Goal: Navigation & Orientation: Find specific page/section

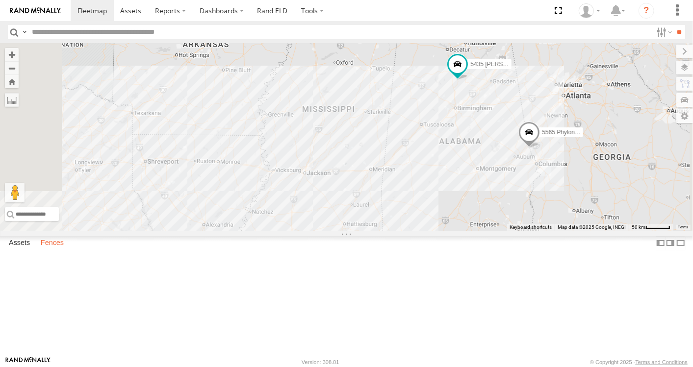
click at [61, 250] on label "Fences" at bounding box center [52, 243] width 33 height 14
click at [0, 0] on link "Fence Mgt" at bounding box center [0, 0] width 0 height 0
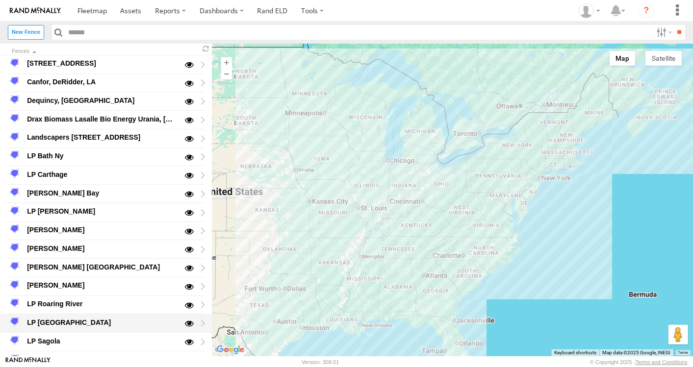
click at [47, 320] on div "LP [GEOGRAPHIC_DATA]" at bounding box center [101, 323] width 153 height 12
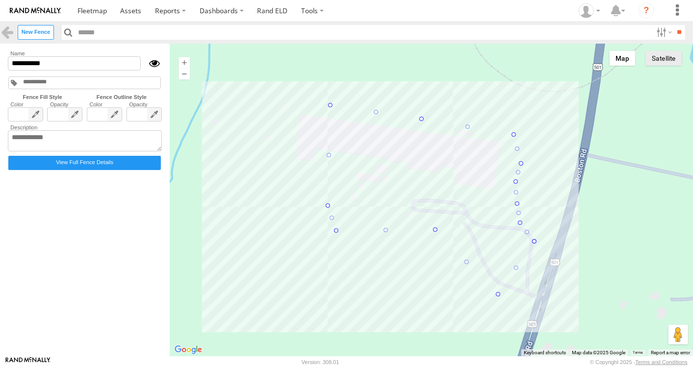
click at [660, 59] on button "Satellite" at bounding box center [663, 58] width 36 height 15
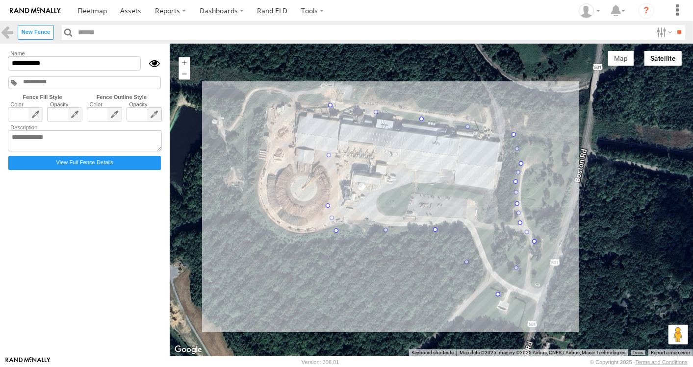
click at [7, 33] on link at bounding box center [7, 32] width 14 height 14
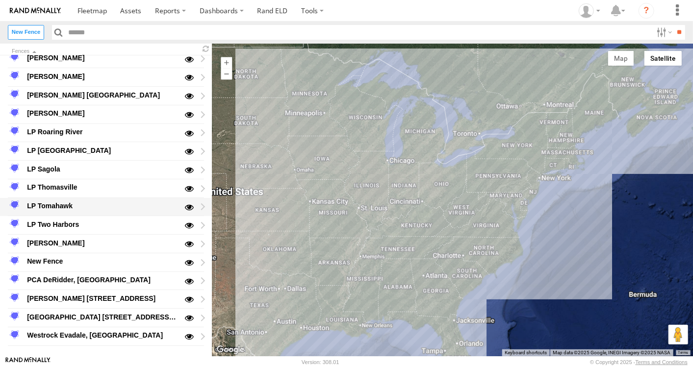
scroll to position [177, 0]
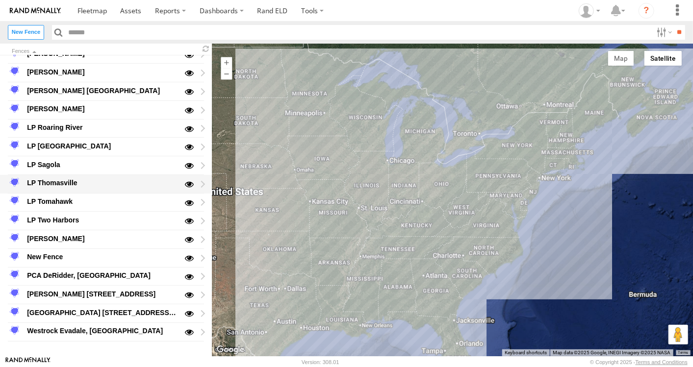
click at [63, 179] on div "LP Thomasville" at bounding box center [101, 184] width 153 height 12
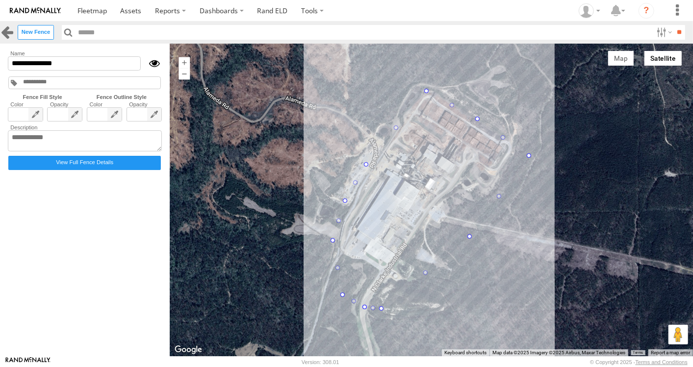
click at [9, 32] on link at bounding box center [7, 32] width 14 height 14
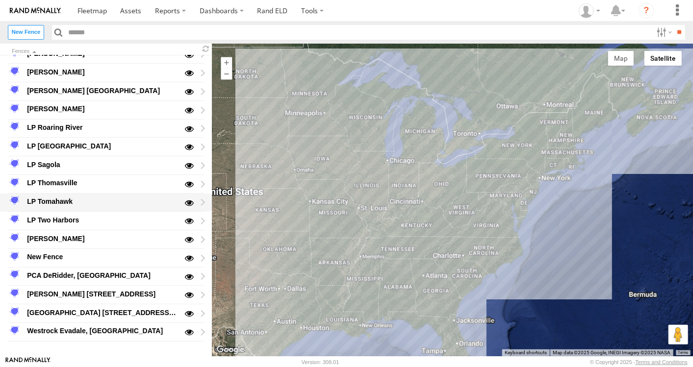
click at [79, 202] on div "LP Tomahawk" at bounding box center [101, 202] width 153 height 12
type input "**********"
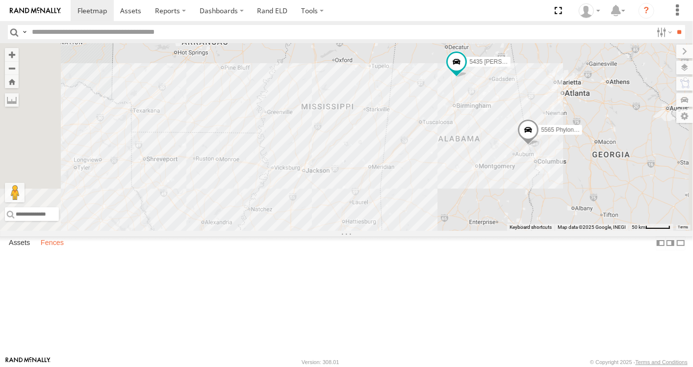
click at [56, 250] on label "Fences" at bounding box center [52, 243] width 33 height 14
click at [0, 0] on link "Fence Mgt" at bounding box center [0, 0] width 0 height 0
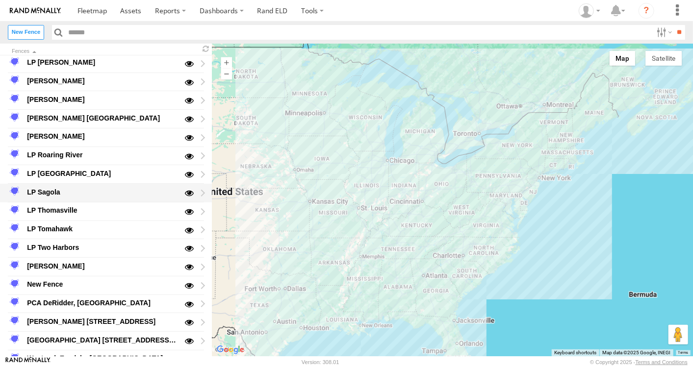
scroll to position [163, 0]
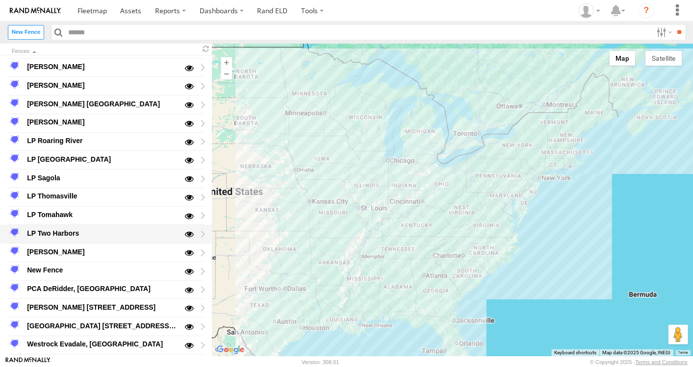
click at [64, 230] on div "LP Two Harbors" at bounding box center [101, 234] width 153 height 12
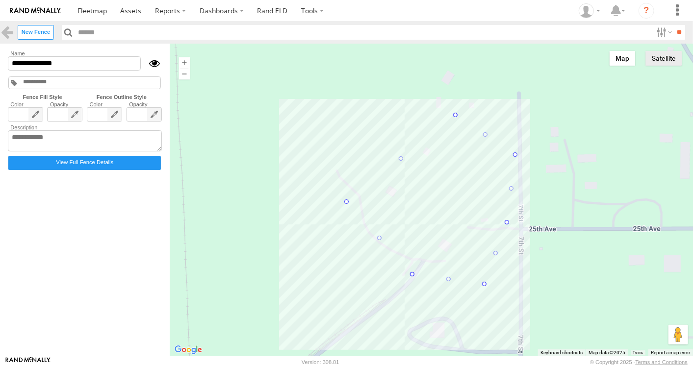
click at [657, 63] on button "Satellite" at bounding box center [663, 58] width 36 height 15
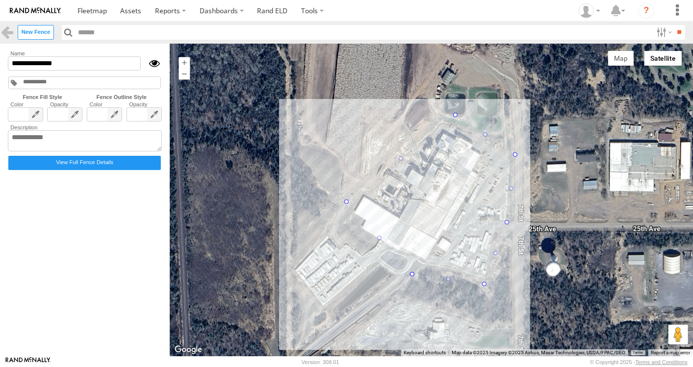
click at [0, 31] on html at bounding box center [346, 183] width 693 height 367
click at [5, 36] on link at bounding box center [7, 32] width 14 height 14
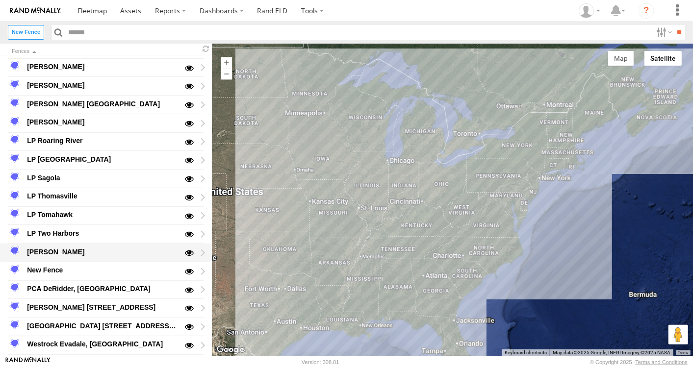
click at [60, 248] on div "[PERSON_NAME]" at bounding box center [101, 252] width 153 height 12
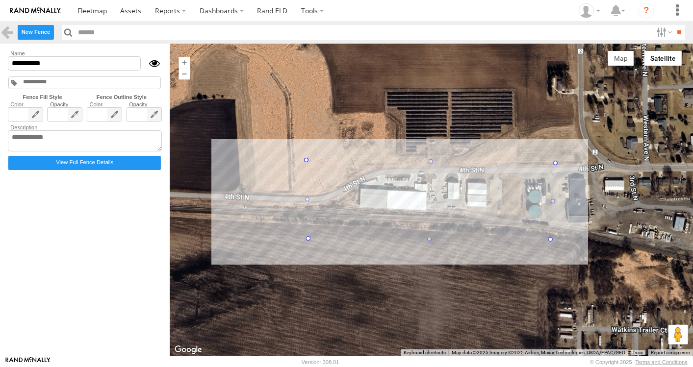
click at [8, 33] on link at bounding box center [7, 32] width 14 height 14
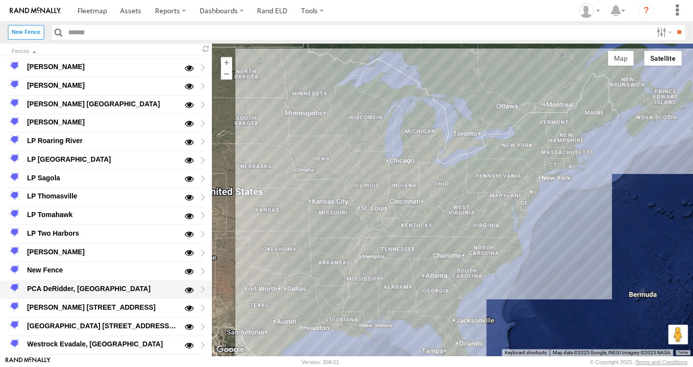
click at [86, 284] on div "PCA DeRidder, [GEOGRAPHIC_DATA]" at bounding box center [101, 289] width 153 height 12
type input "**********"
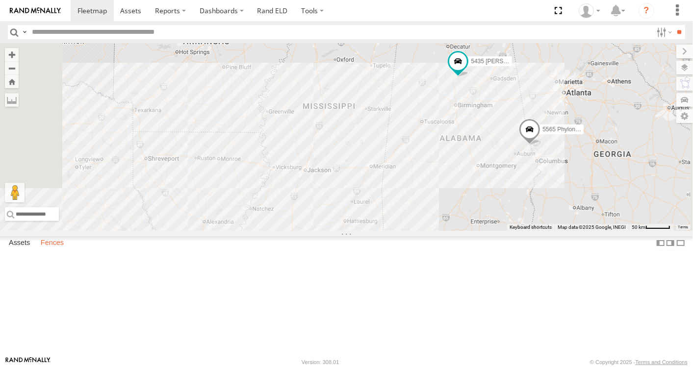
click at [61, 250] on label "Fences" at bounding box center [52, 243] width 33 height 14
click at [75, 255] on div "Assets Fences Fence Mgt Route Mgt" at bounding box center [346, 245] width 693 height 18
click at [0, 0] on link "Fence Mgt" at bounding box center [0, 0] width 0 height 0
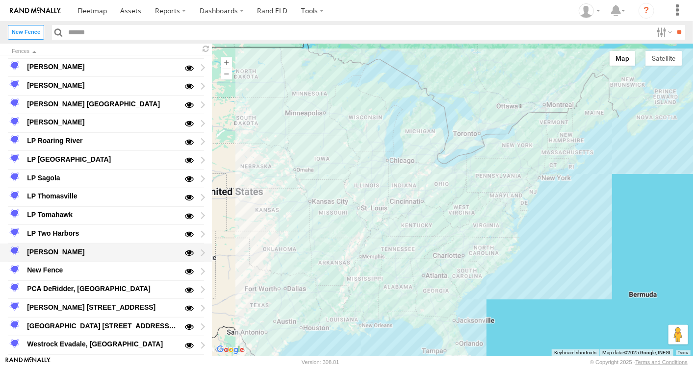
scroll to position [177, 0]
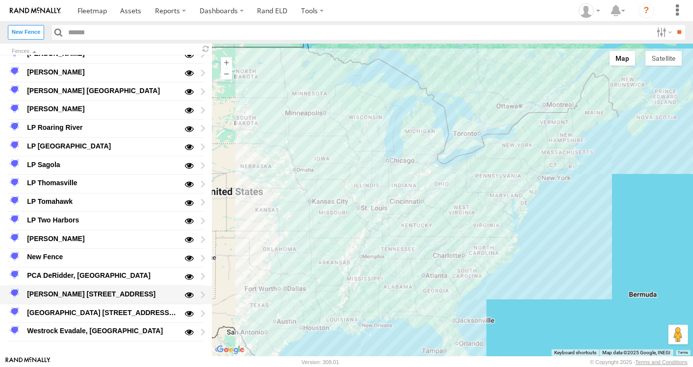
click at [79, 290] on div "[PERSON_NAME] [STREET_ADDRESS]" at bounding box center [101, 294] width 153 height 12
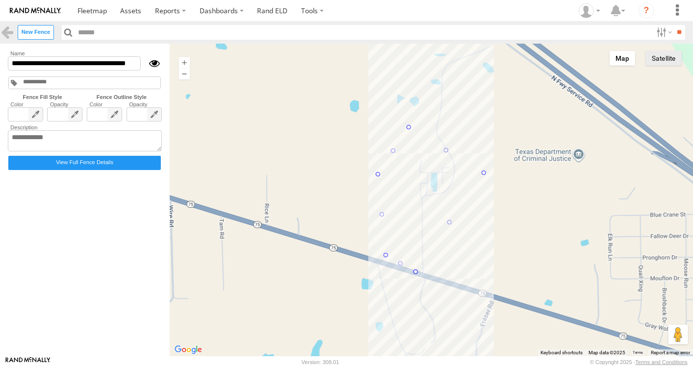
click at [671, 58] on button "Satellite" at bounding box center [663, 58] width 36 height 15
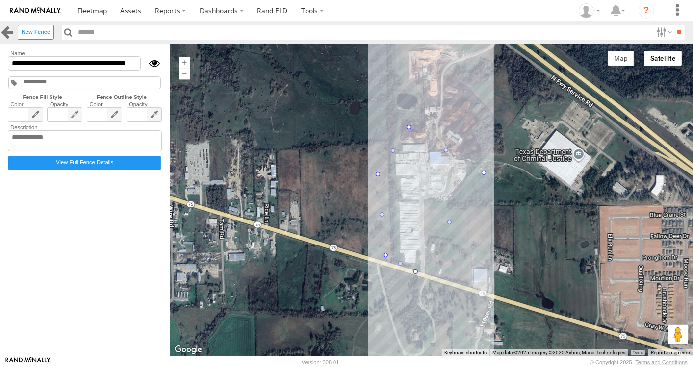
click at [9, 32] on link at bounding box center [7, 32] width 14 height 14
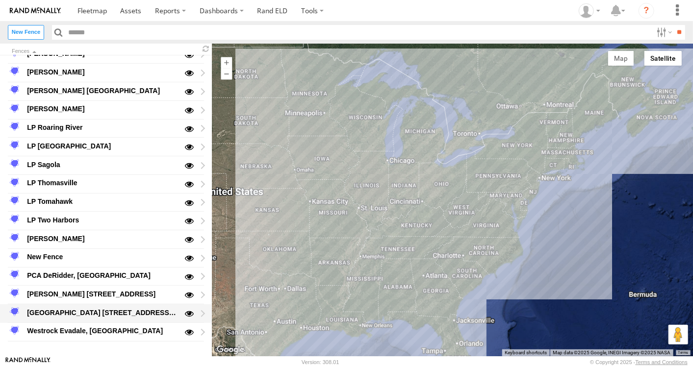
click at [113, 314] on div "[GEOGRAPHIC_DATA] [STREET_ADDRESS][PERSON_NAME]" at bounding box center [101, 313] width 153 height 12
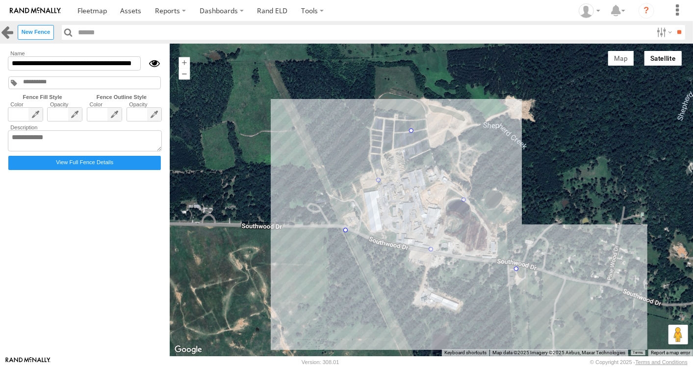
click at [1, 30] on link at bounding box center [7, 32] width 14 height 14
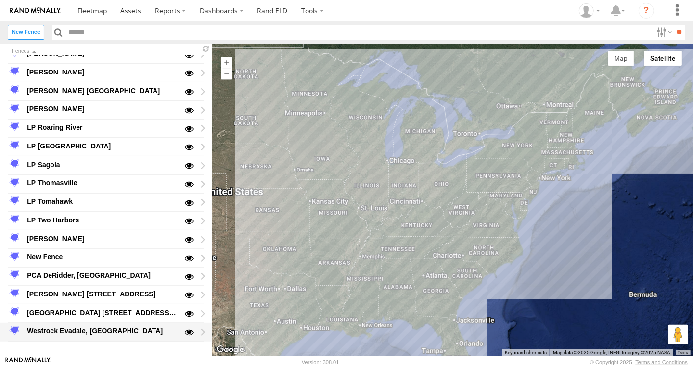
click at [63, 329] on div "Westrock Evadale, [GEOGRAPHIC_DATA]" at bounding box center [101, 332] width 153 height 12
type input "**********"
